Goal: Transaction & Acquisition: Subscribe to service/newsletter

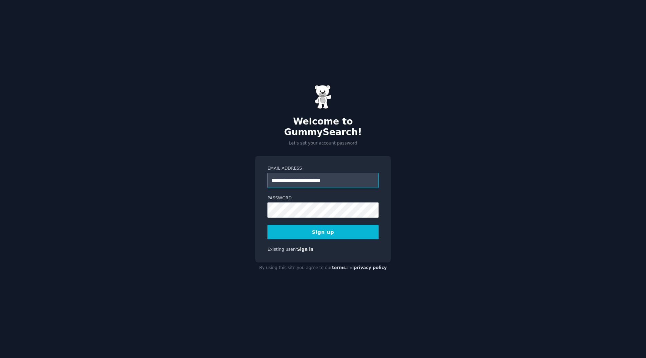
type input "**********"
click at [268, 225] on button "Sign up" at bounding box center [323, 232] width 111 height 15
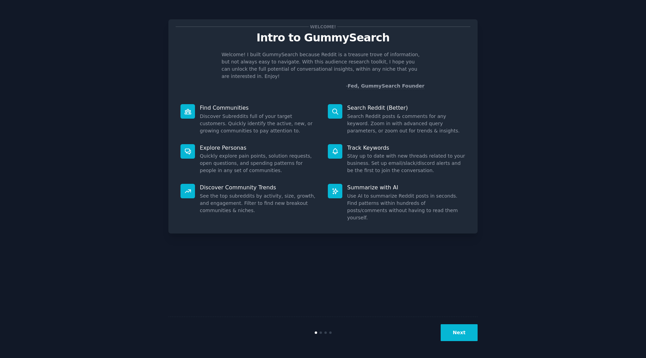
click at [451, 334] on button "Next" at bounding box center [459, 333] width 37 height 17
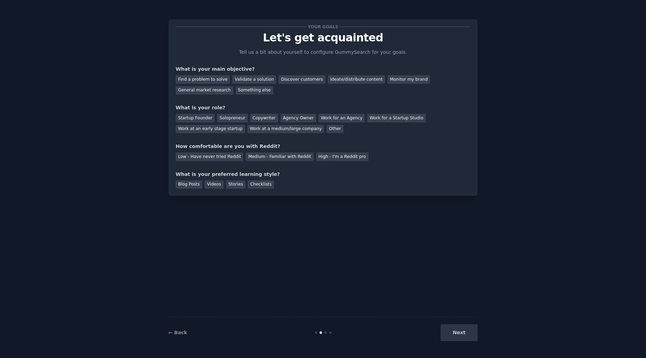
click at [450, 331] on div "Next" at bounding box center [426, 333] width 103 height 17
click at [460, 332] on div "Next" at bounding box center [426, 333] width 103 height 17
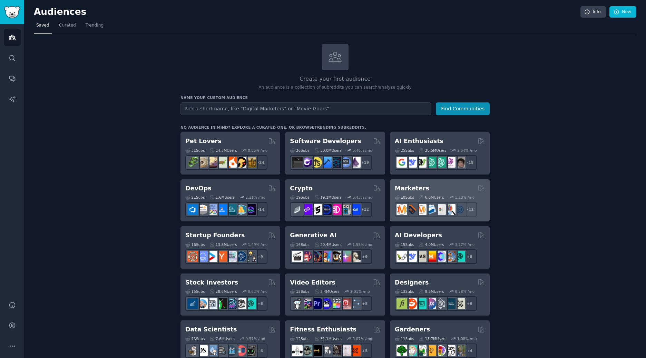
click at [426, 182] on div "Marketers 18 Sub s 6.6M Users 1.28 % /mo + 11" at bounding box center [440, 201] width 100 height 42
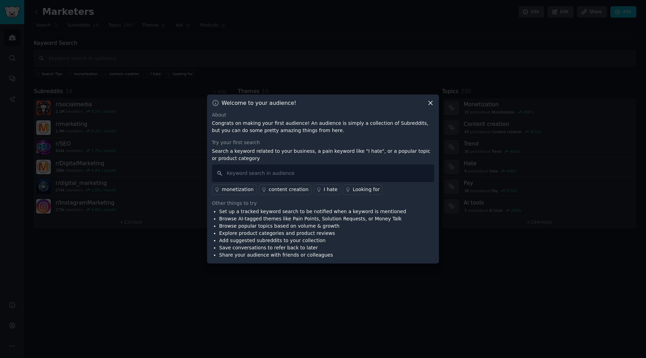
click at [230, 195] on div "About Congrats on making your first audience! An audience is simply a collectio…" at bounding box center [323, 186] width 222 height 148
click at [230, 192] on div "monetization" at bounding box center [238, 189] width 32 height 7
